Goal: Find specific page/section: Find specific page/section

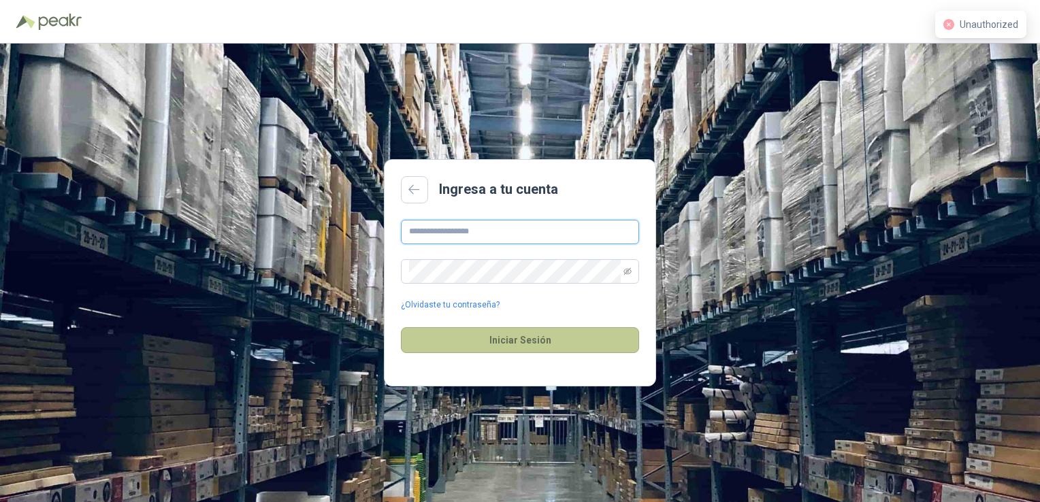
type input "**********"
click at [526, 334] on button "Iniciar Sesión" at bounding box center [520, 340] width 238 height 26
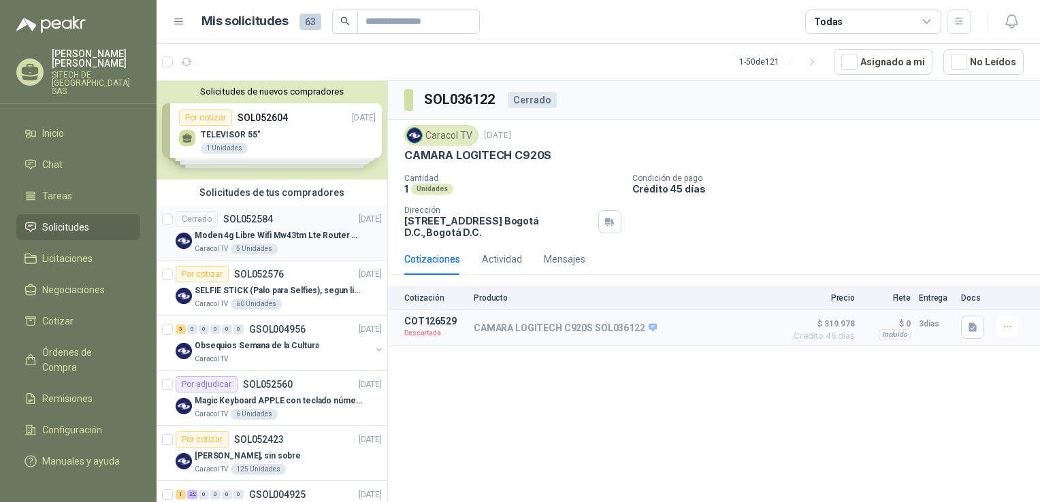
click at [256, 232] on p "Moden 4g Libre Wifi Mw43tm Lte Router Móvil Internet 5ghz" at bounding box center [280, 235] width 170 height 13
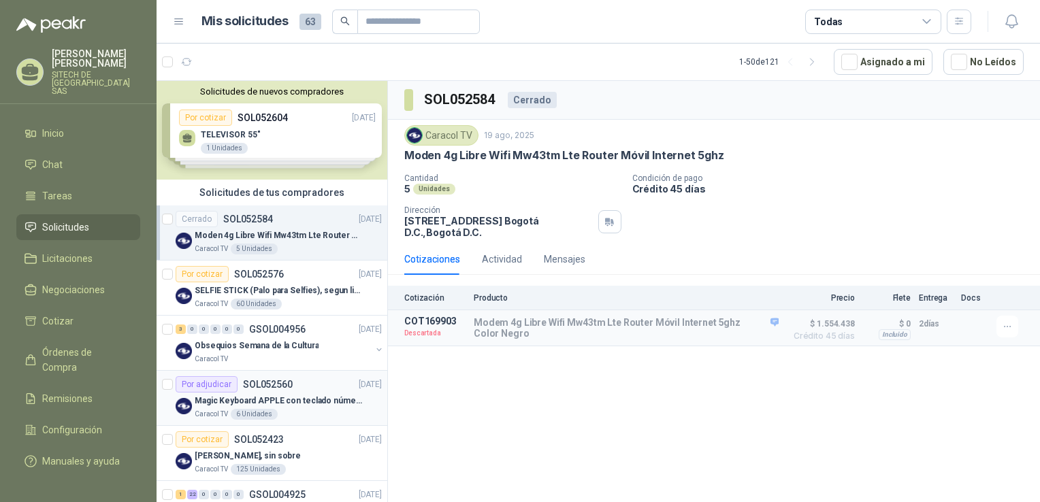
click at [265, 407] on div "Magic Keyboard APPLE con teclado númerico en Español Plateado" at bounding box center [288, 401] width 187 height 16
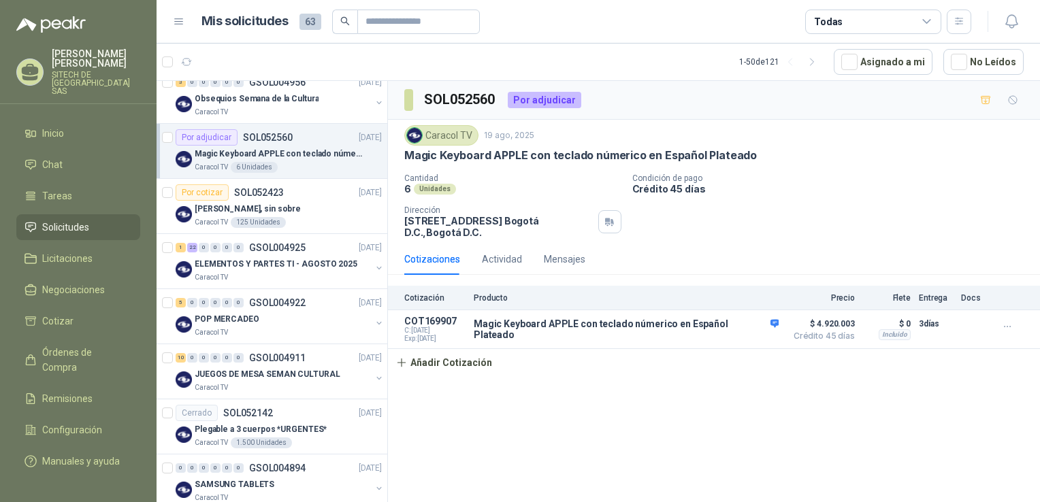
scroll to position [300, 0]
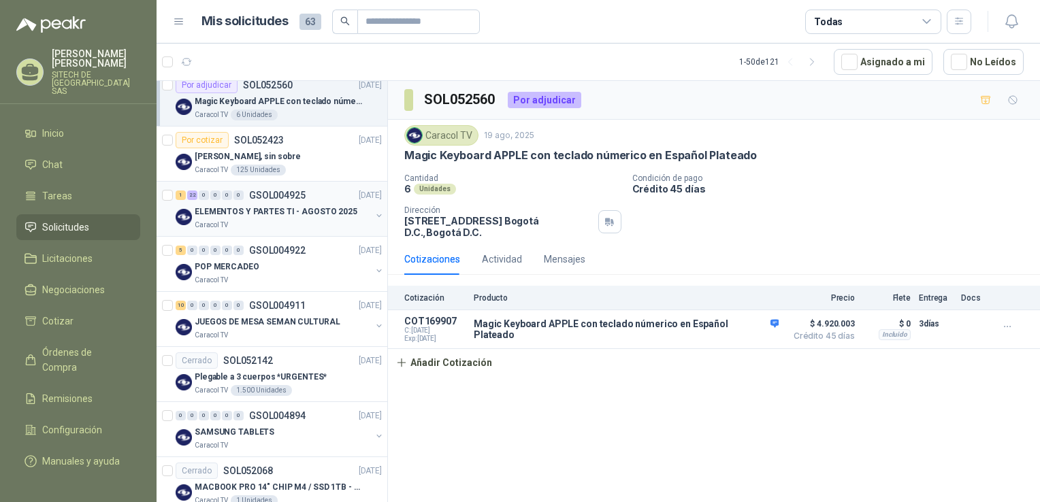
click at [258, 217] on div "ELEMENTOS Y PARTES TI - AGOSTO 2025" at bounding box center [283, 212] width 176 height 16
